Goal: Find specific page/section: Find specific page/section

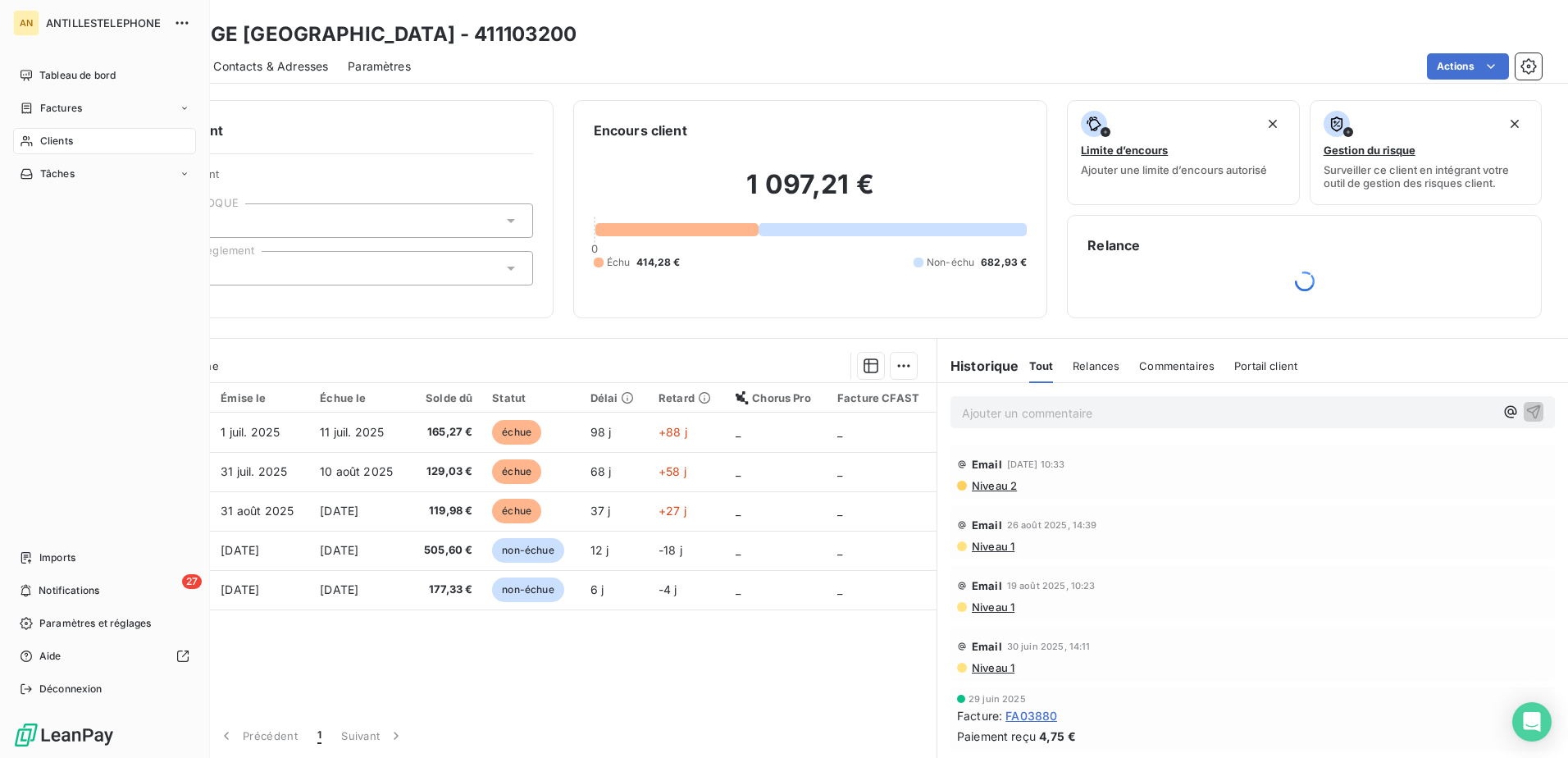
click at [48, 142] on span "Clients" at bounding box center [57, 141] width 33 height 15
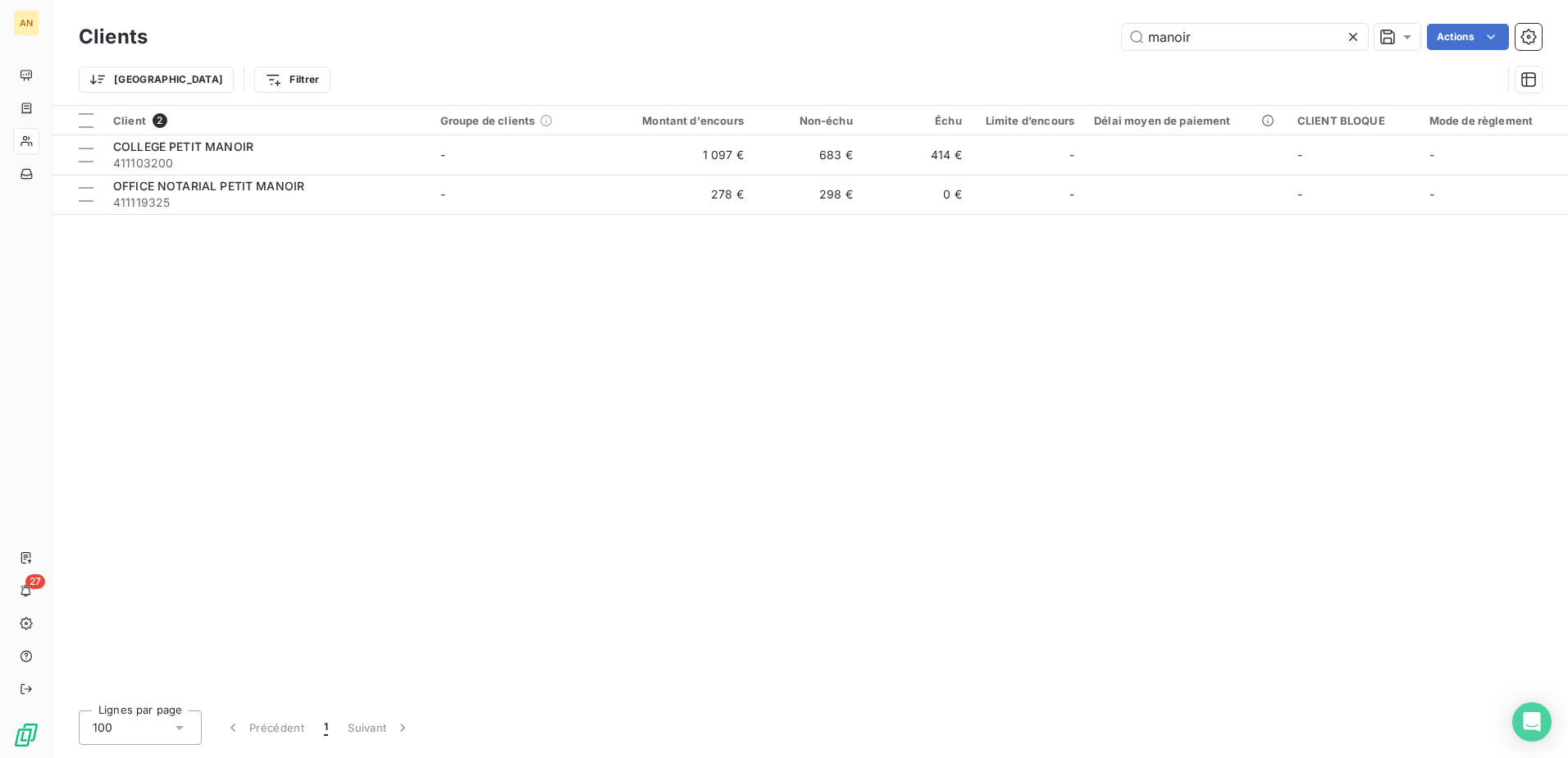
drag, startPoint x: 1242, startPoint y: 39, endPoint x: 1070, endPoint y: 72, distance: 175.1
click at [1070, 72] on div "Clients manoir Actions Trier Filtrer" at bounding box center [810, 63] width 1463 height 86
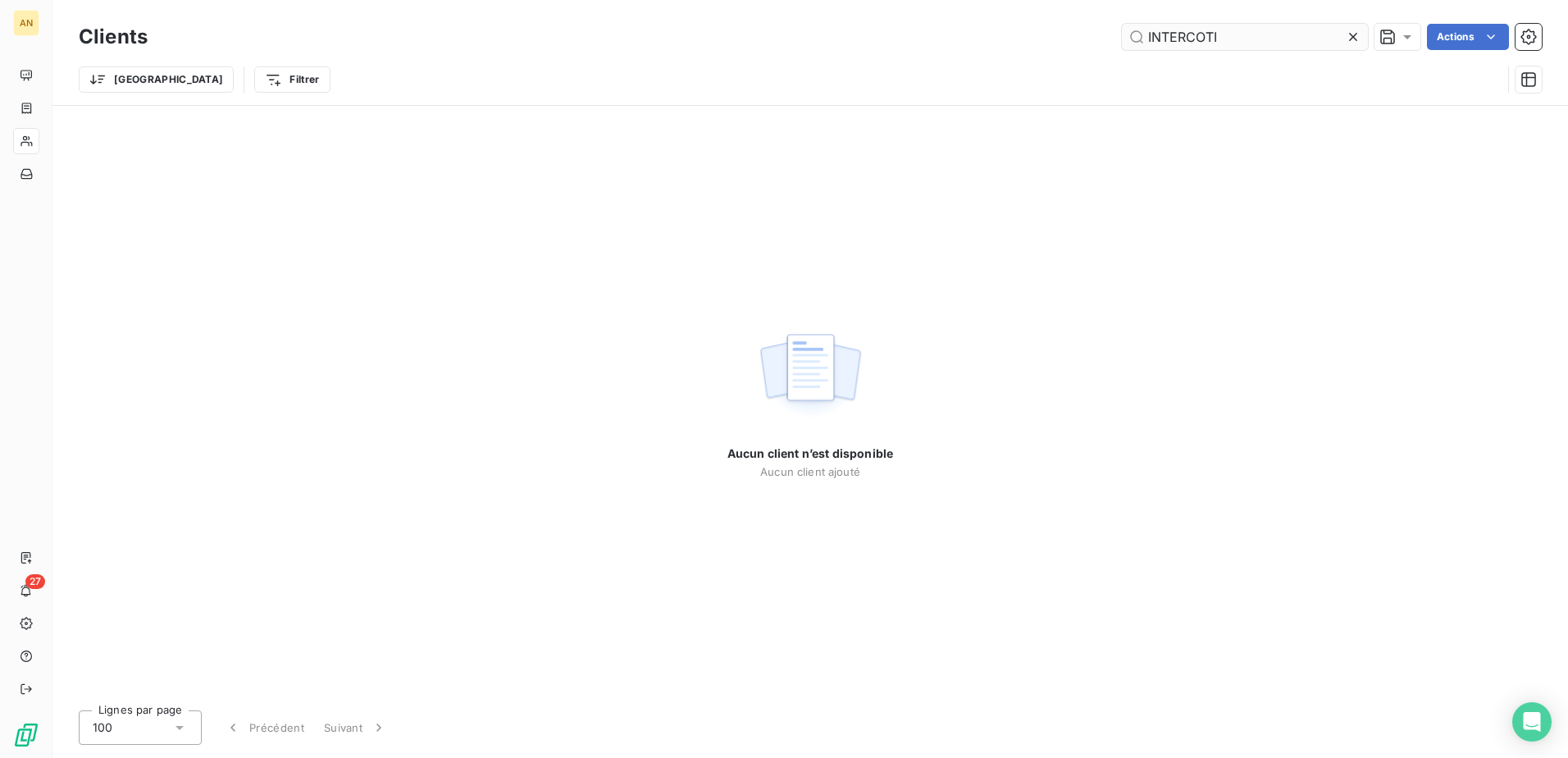
click at [1201, 36] on input "INTERCOTI" at bounding box center [1244, 37] width 246 height 26
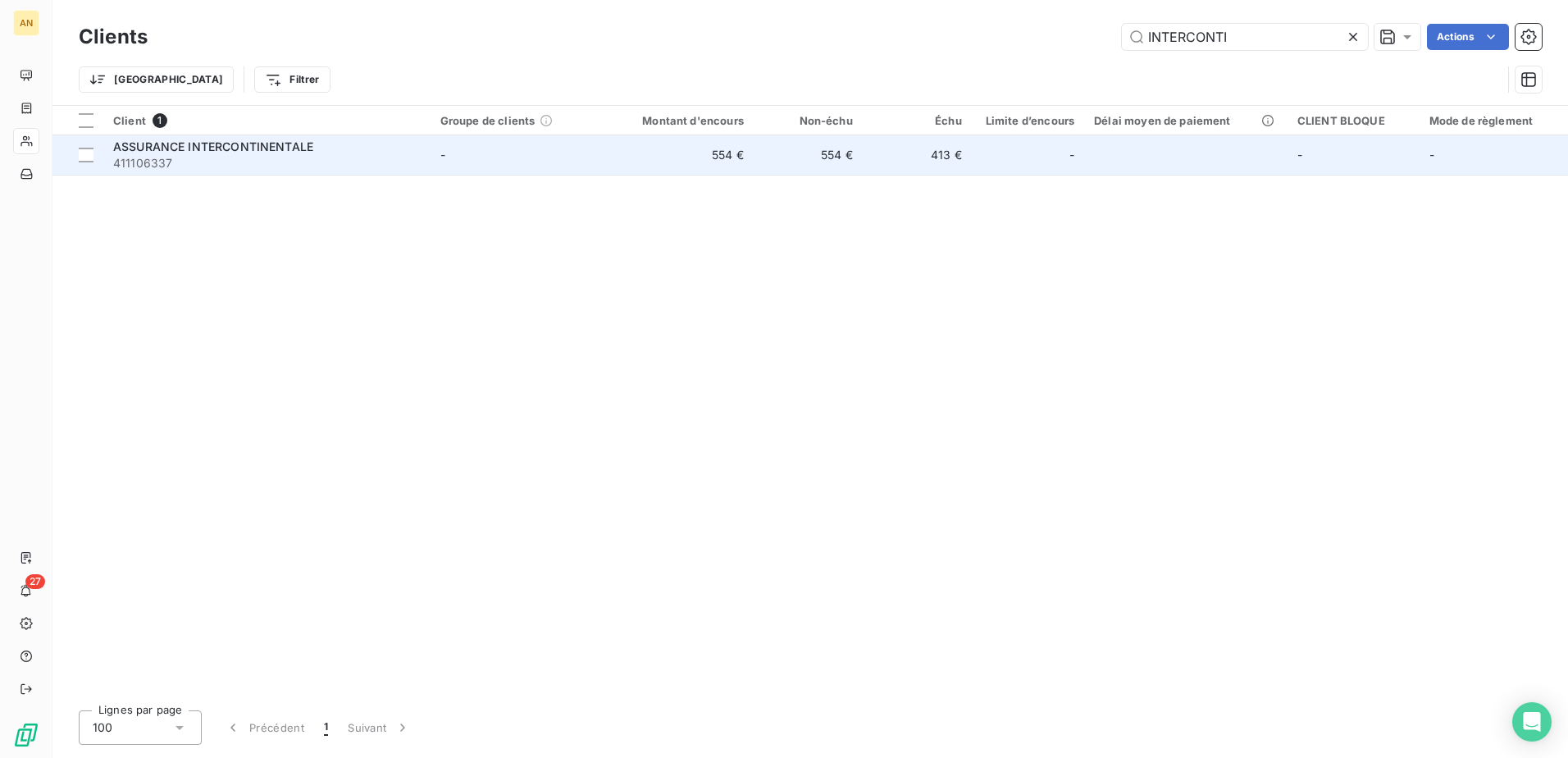
type input "INTERCONTI"
click at [852, 149] on td "554 €" at bounding box center [808, 155] width 109 height 40
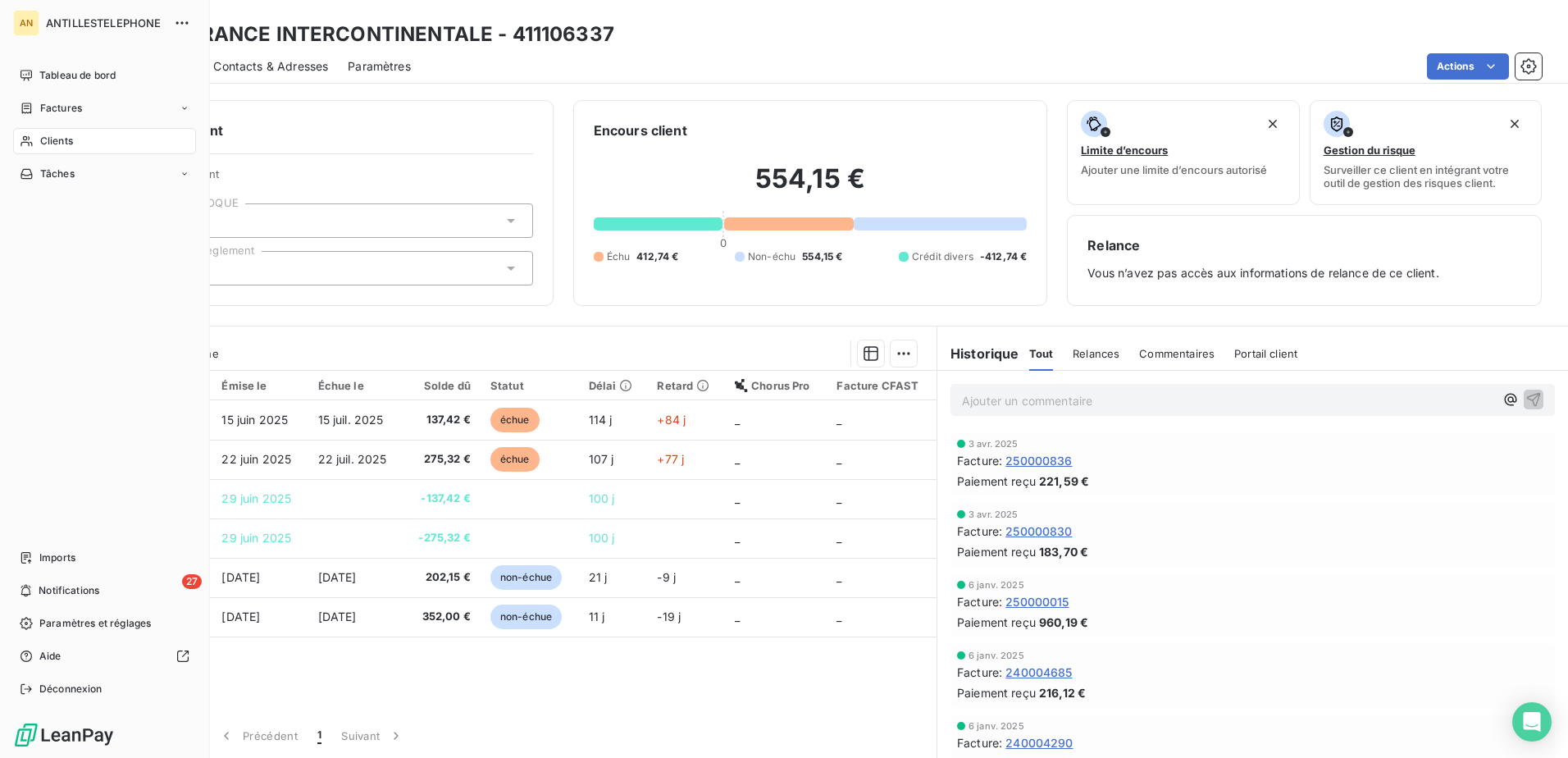
click at [43, 138] on span "Clients" at bounding box center [57, 141] width 33 height 15
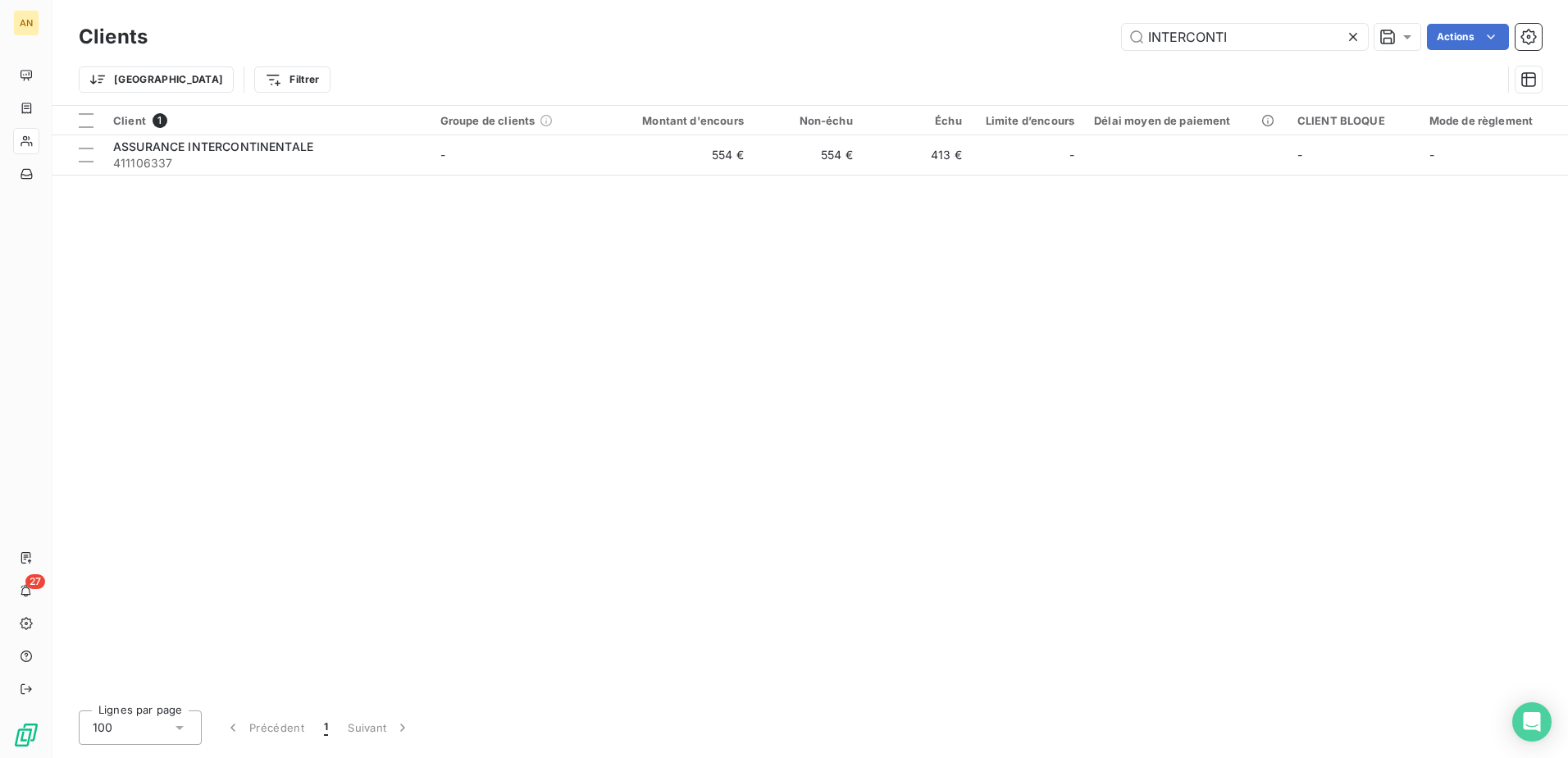
drag, startPoint x: 1285, startPoint y: 32, endPoint x: 1080, endPoint y: 25, distance: 205.1
click at [1080, 25] on div "INTERCONTI Actions" at bounding box center [854, 37] width 1374 height 26
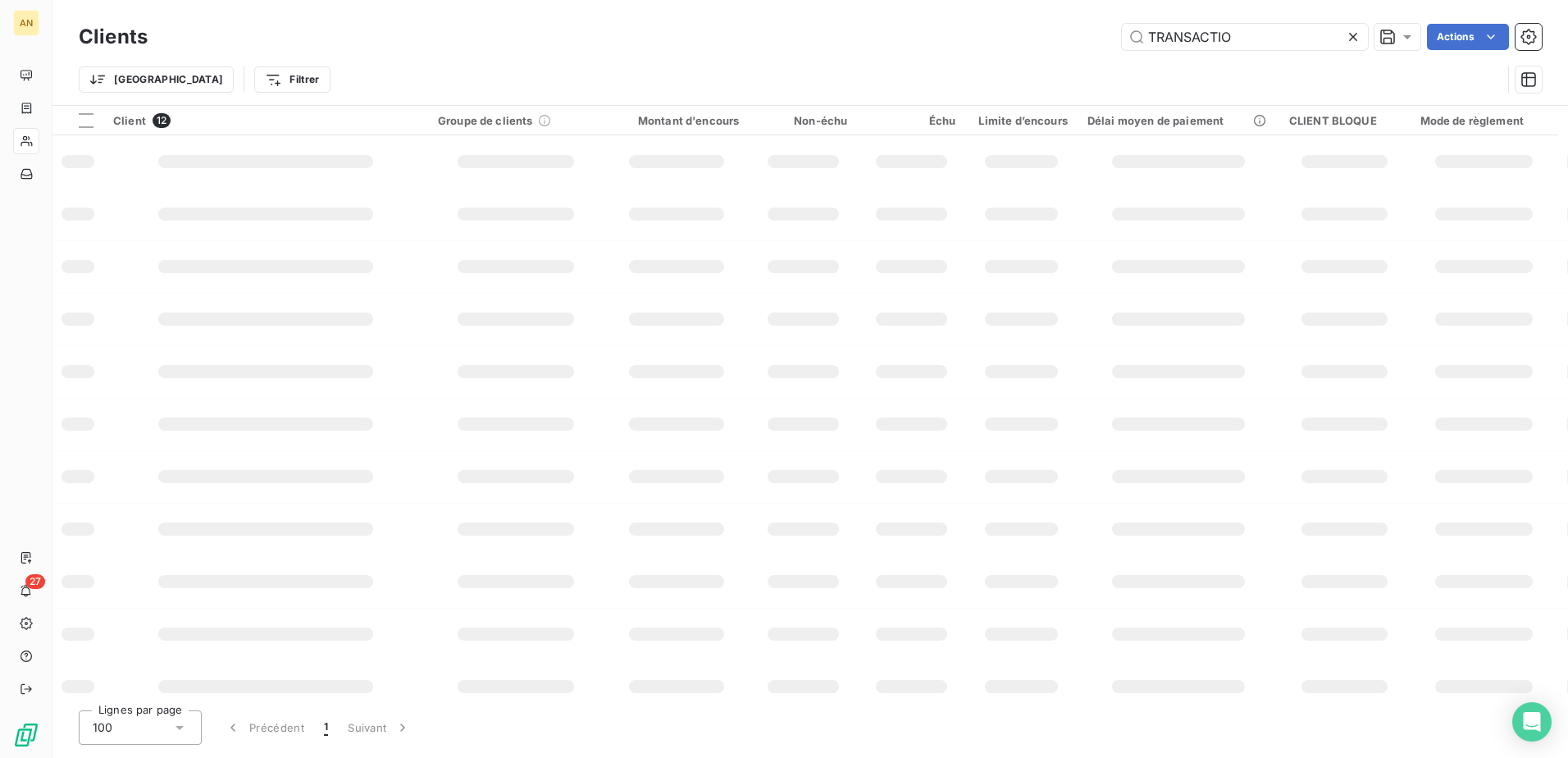
type input "TRANSACTIO"
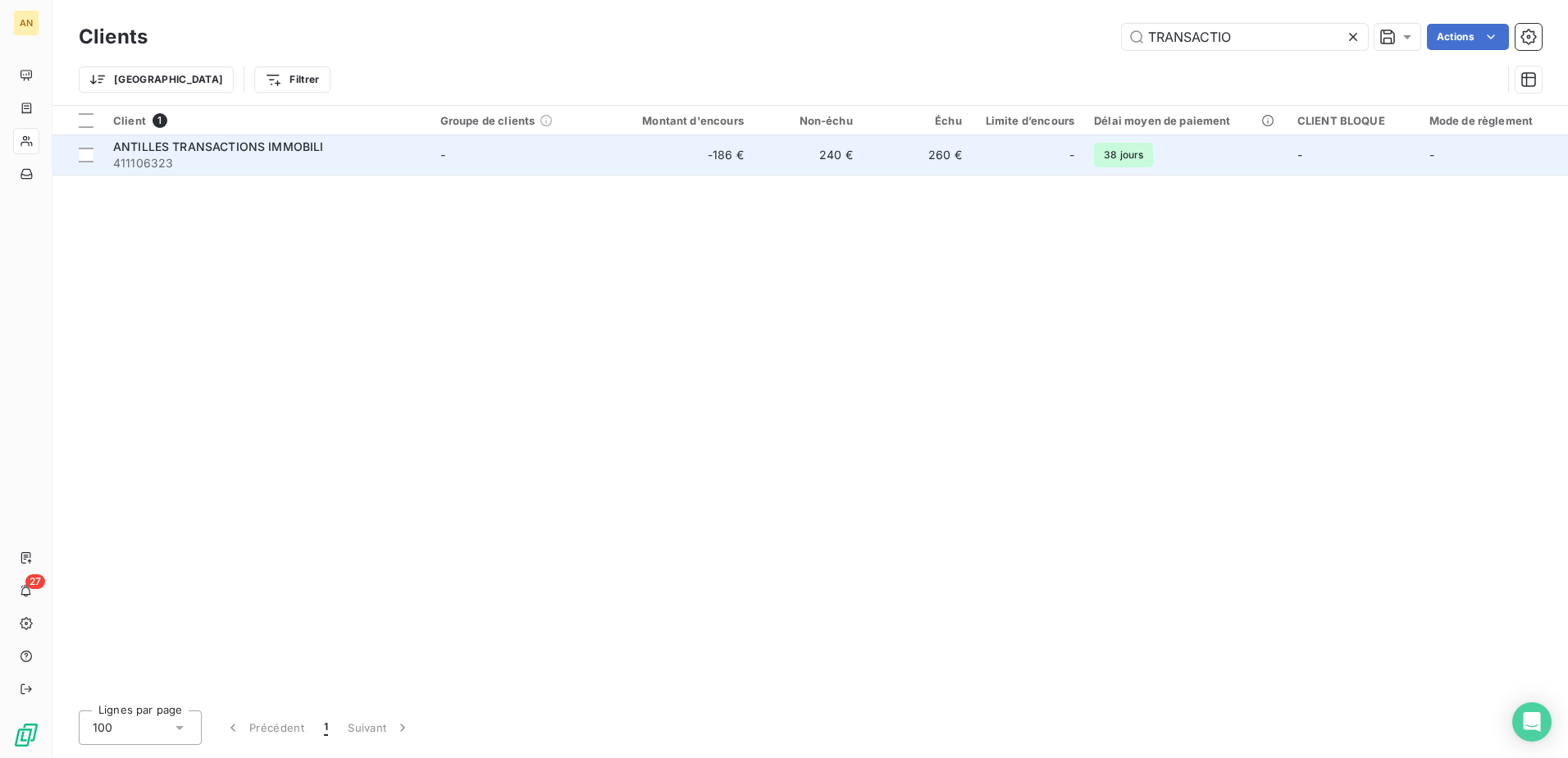
click at [839, 141] on td "240 €" at bounding box center [808, 155] width 109 height 40
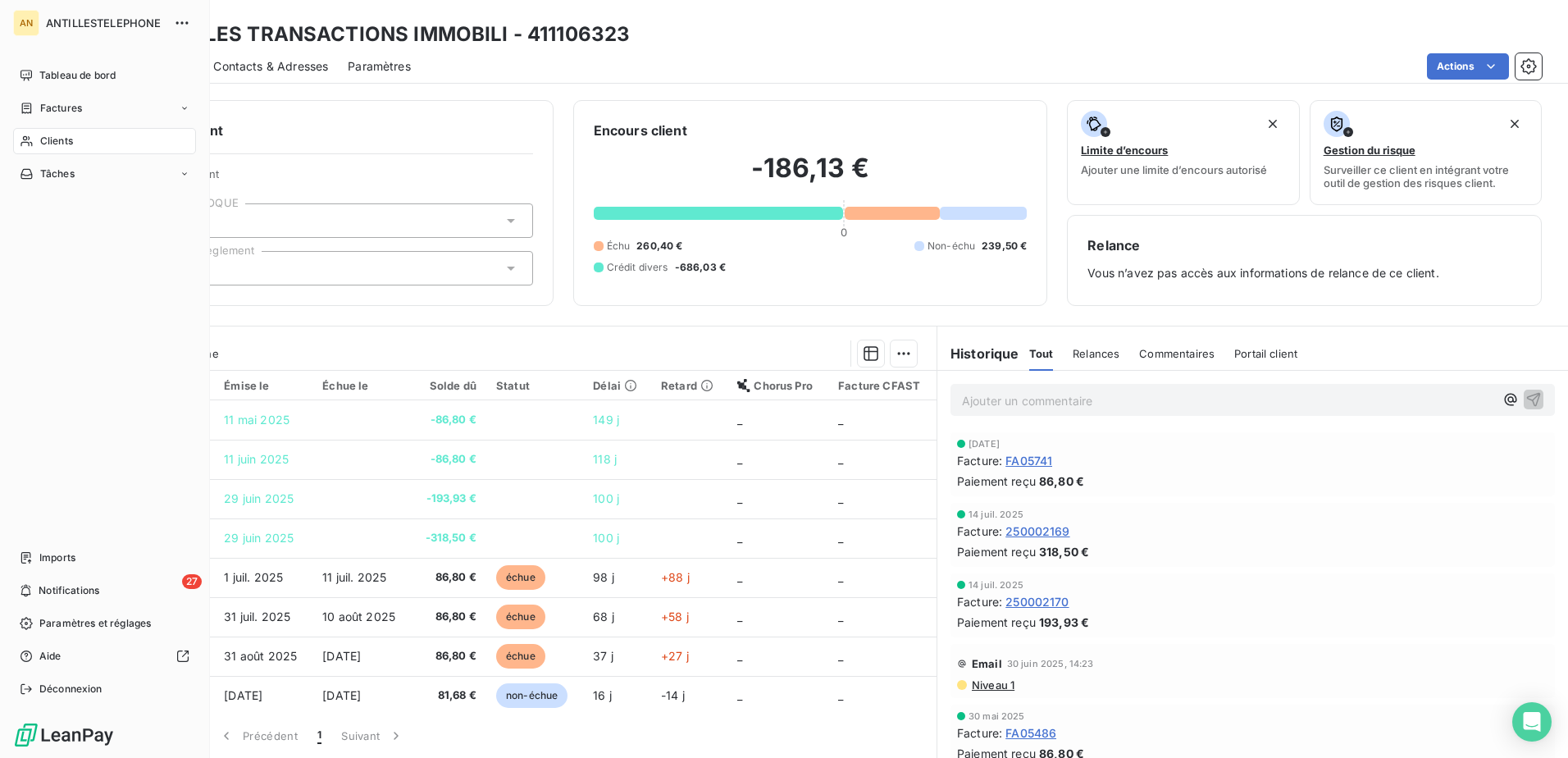
click at [61, 133] on span "Clients" at bounding box center [57, 141] width 33 height 15
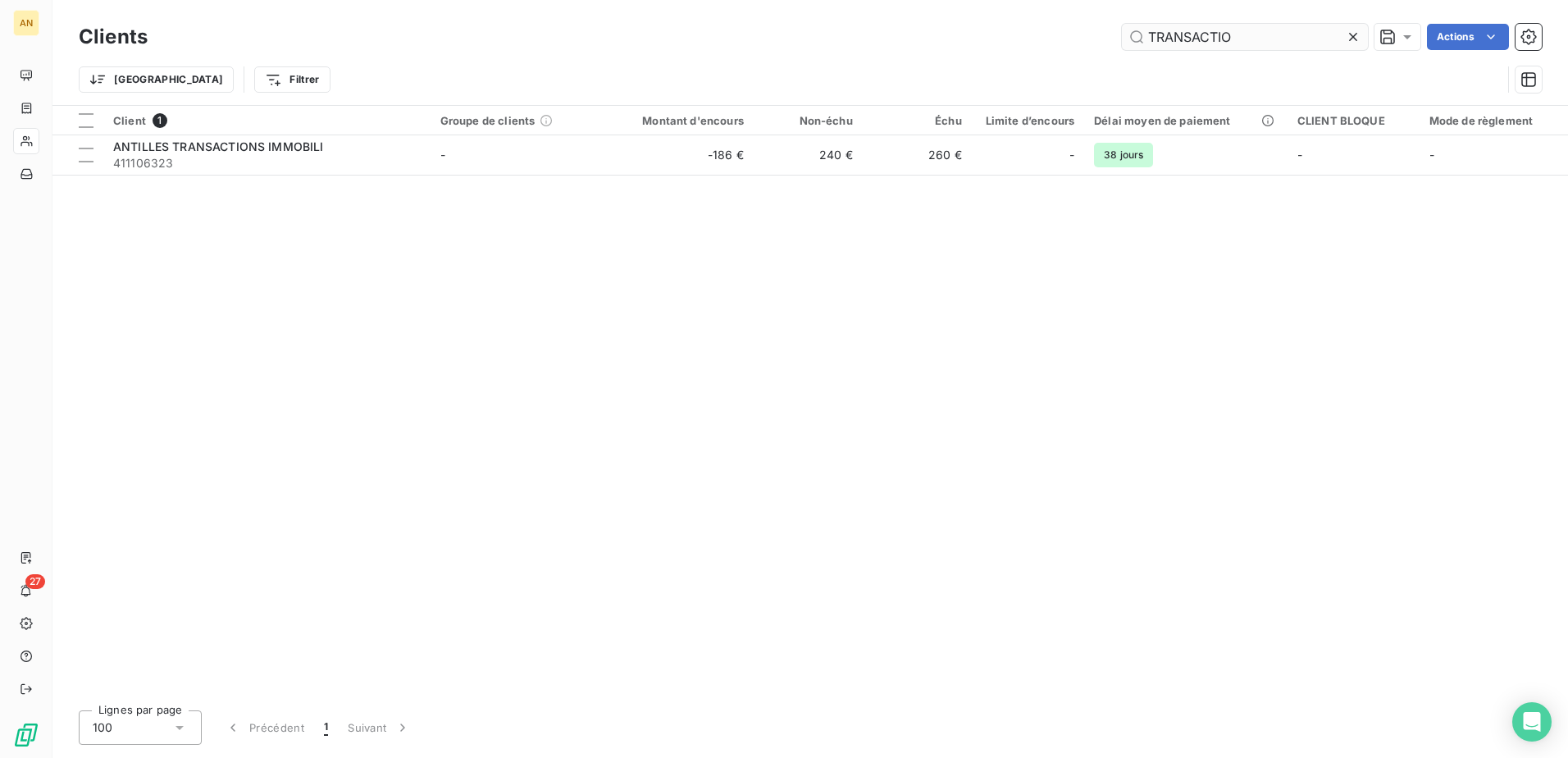
drag, startPoint x: 1258, startPoint y: 41, endPoint x: 1160, endPoint y: 44, distance: 98.0
click at [1160, 44] on input "TRANSACTIO" at bounding box center [1244, 37] width 246 height 26
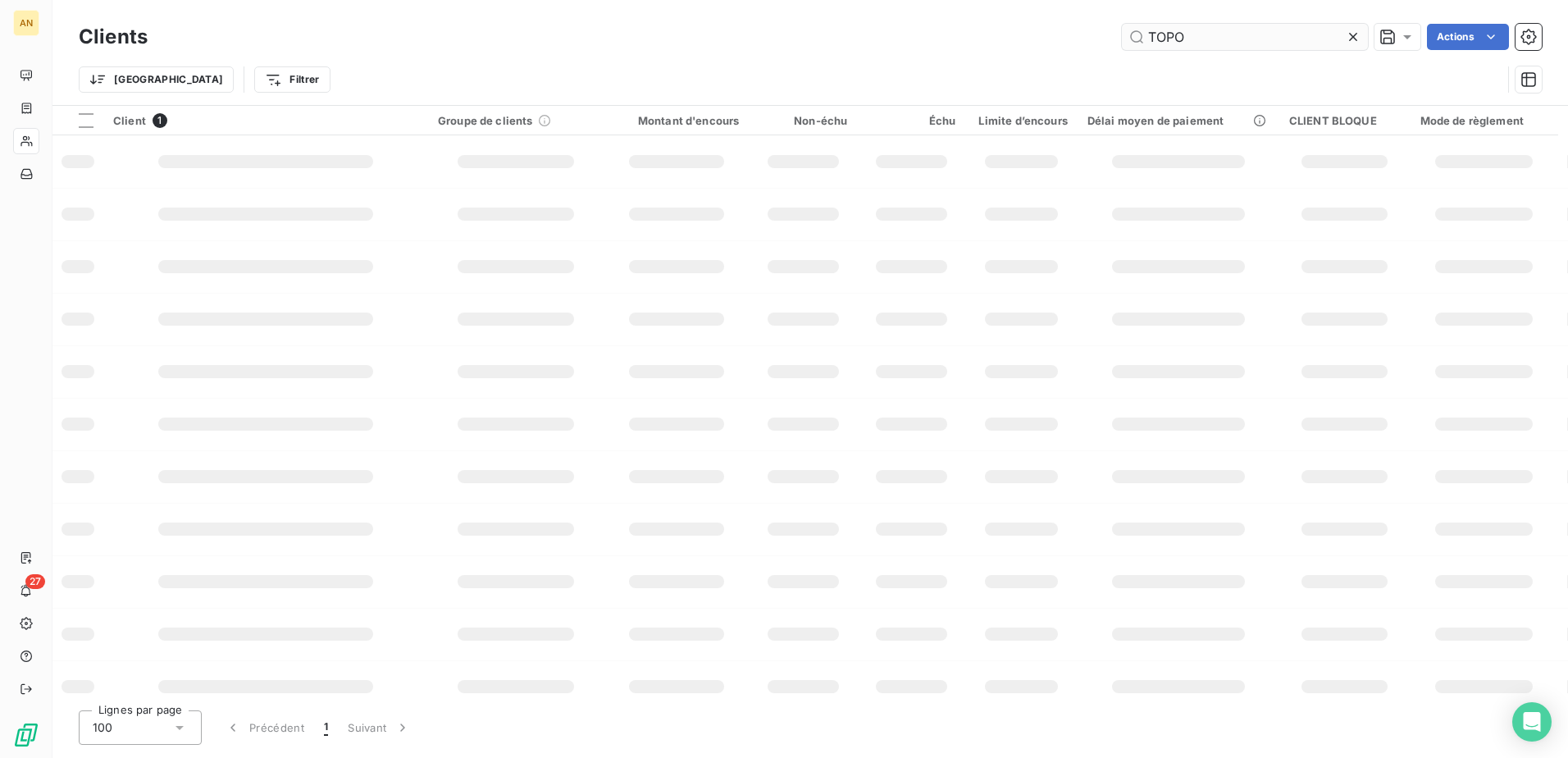
type input "TOPO"
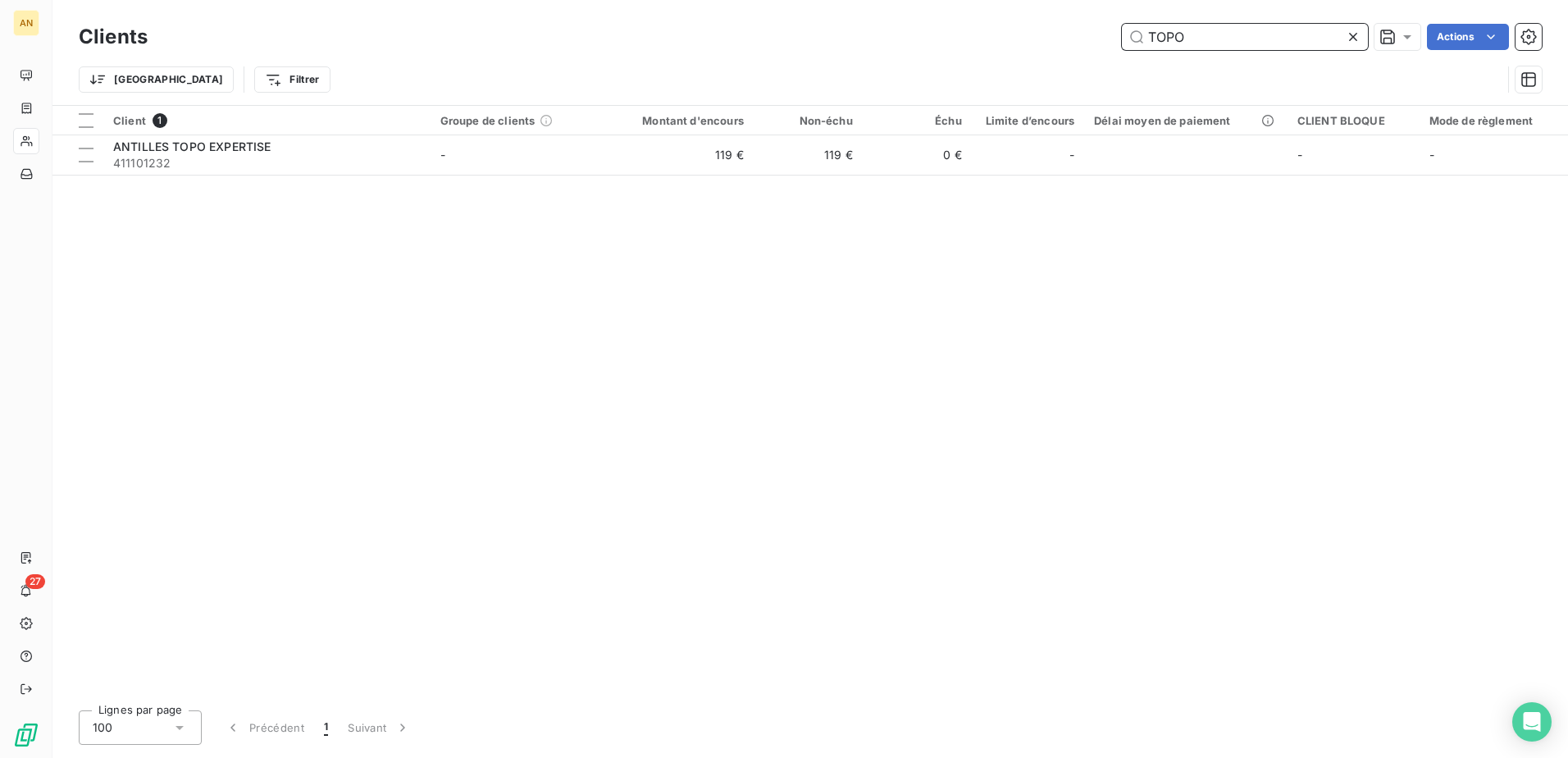
drag, startPoint x: 1196, startPoint y: 36, endPoint x: 1149, endPoint y: 44, distance: 47.7
click at [1149, 44] on input "TOPO" at bounding box center [1244, 37] width 246 height 26
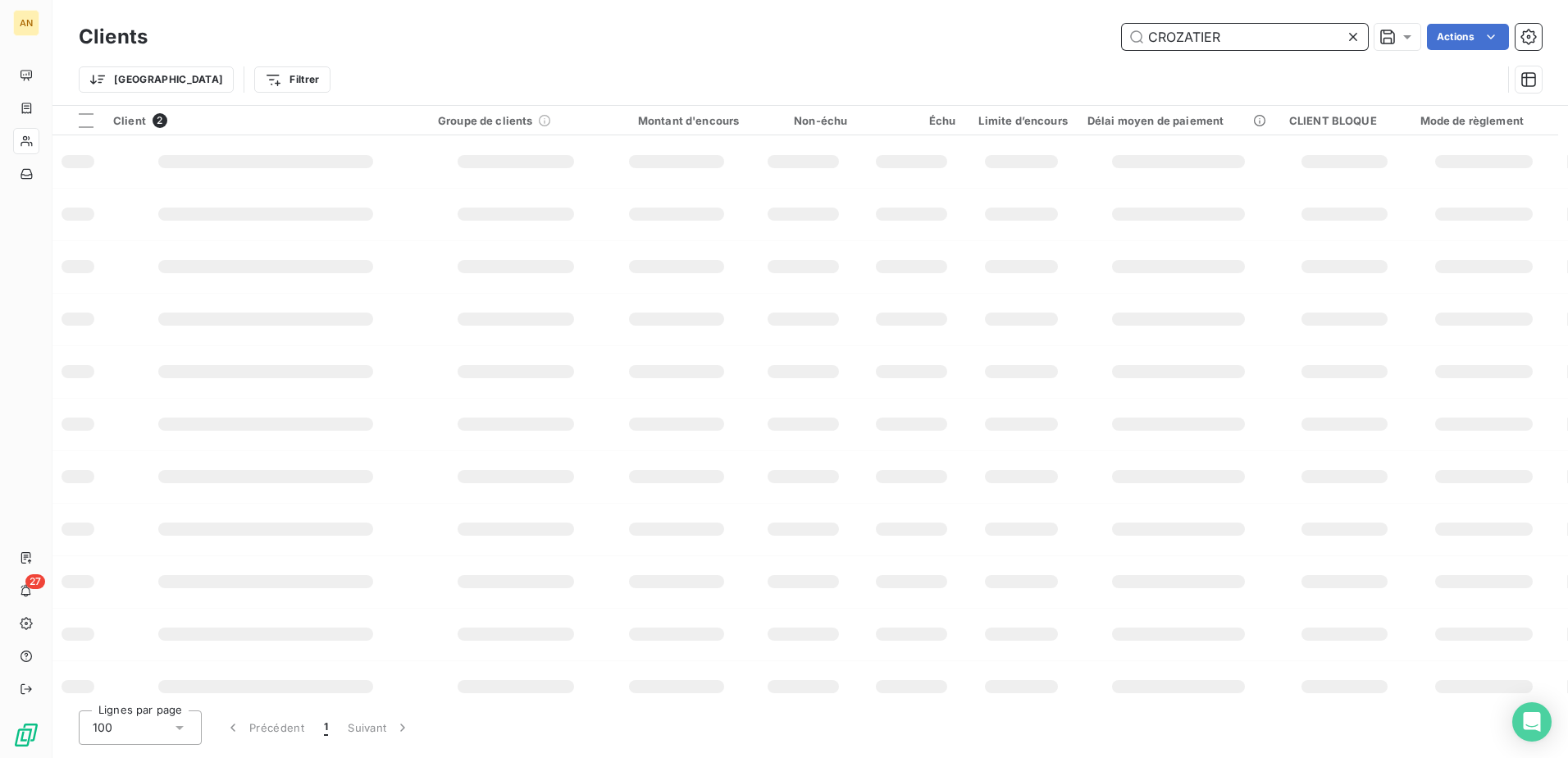
type input "CROZATIER"
